Goal: Task Accomplishment & Management: Use online tool/utility

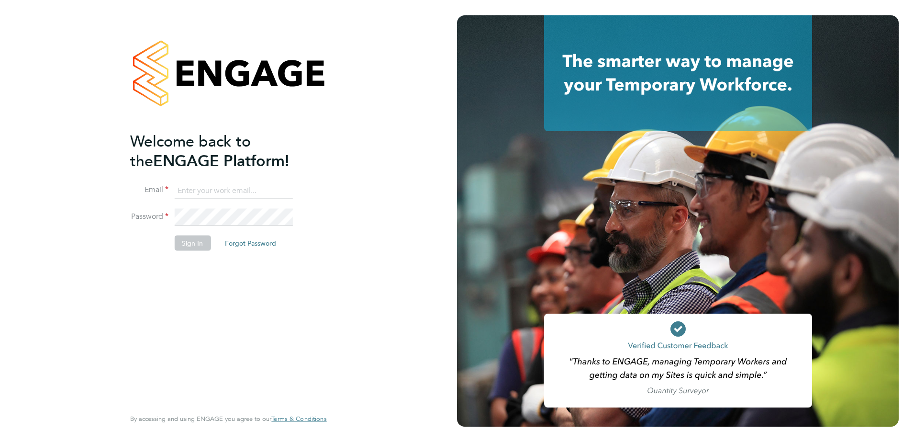
type input "[EMAIL_ADDRESS][DOMAIN_NAME]"
click at [192, 241] on button "Sign In" at bounding box center [192, 242] width 36 height 15
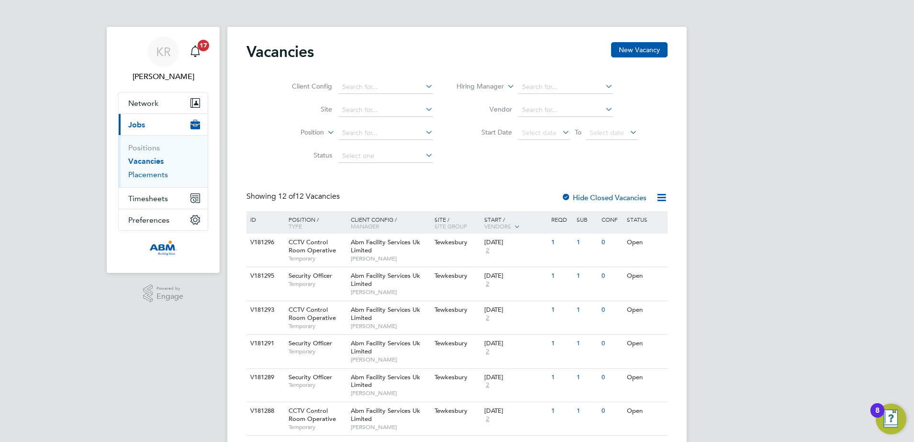
click at [160, 173] on link "Placements" at bounding box center [148, 174] width 40 height 9
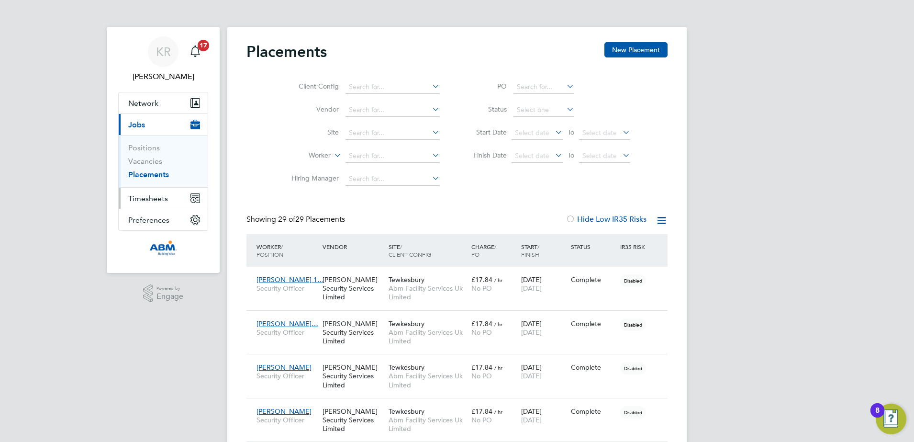
click at [157, 200] on span "Timesheets" at bounding box center [148, 198] width 40 height 9
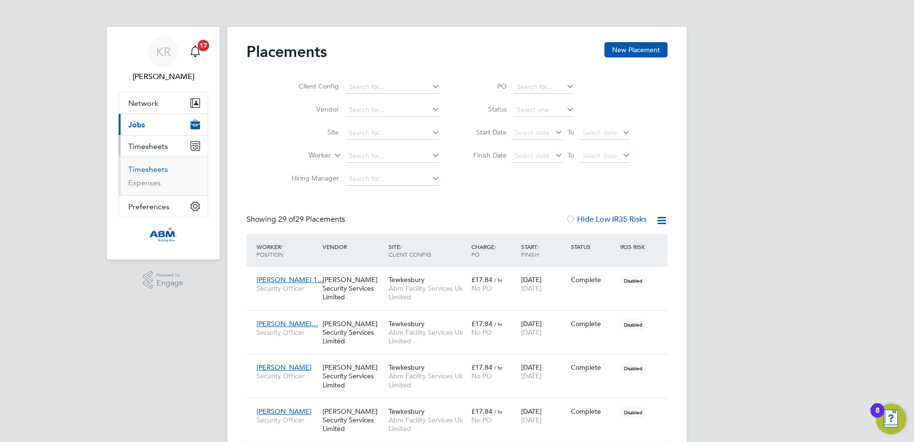
click at [152, 169] on link "Timesheets" at bounding box center [148, 169] width 40 height 9
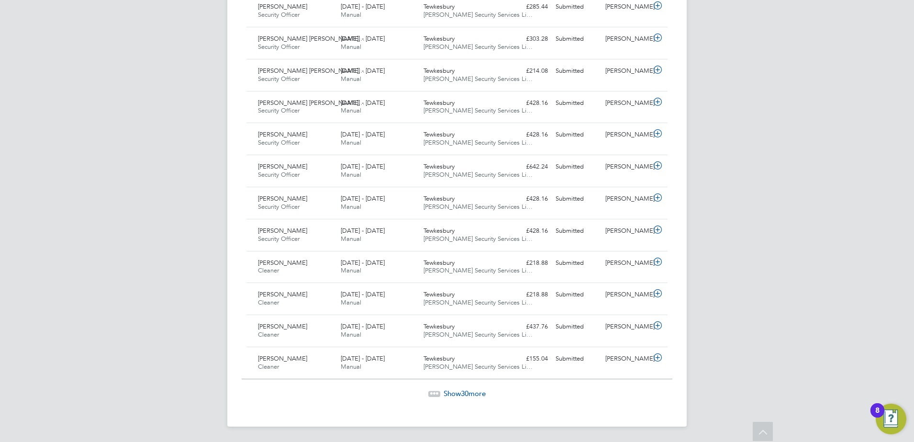
click at [461, 393] on span "Show 30 more" at bounding box center [465, 393] width 42 height 9
click at [472, 395] on span "Show 29 more" at bounding box center [465, 392] width 42 height 9
